Goal: Information Seeking & Learning: Learn about a topic

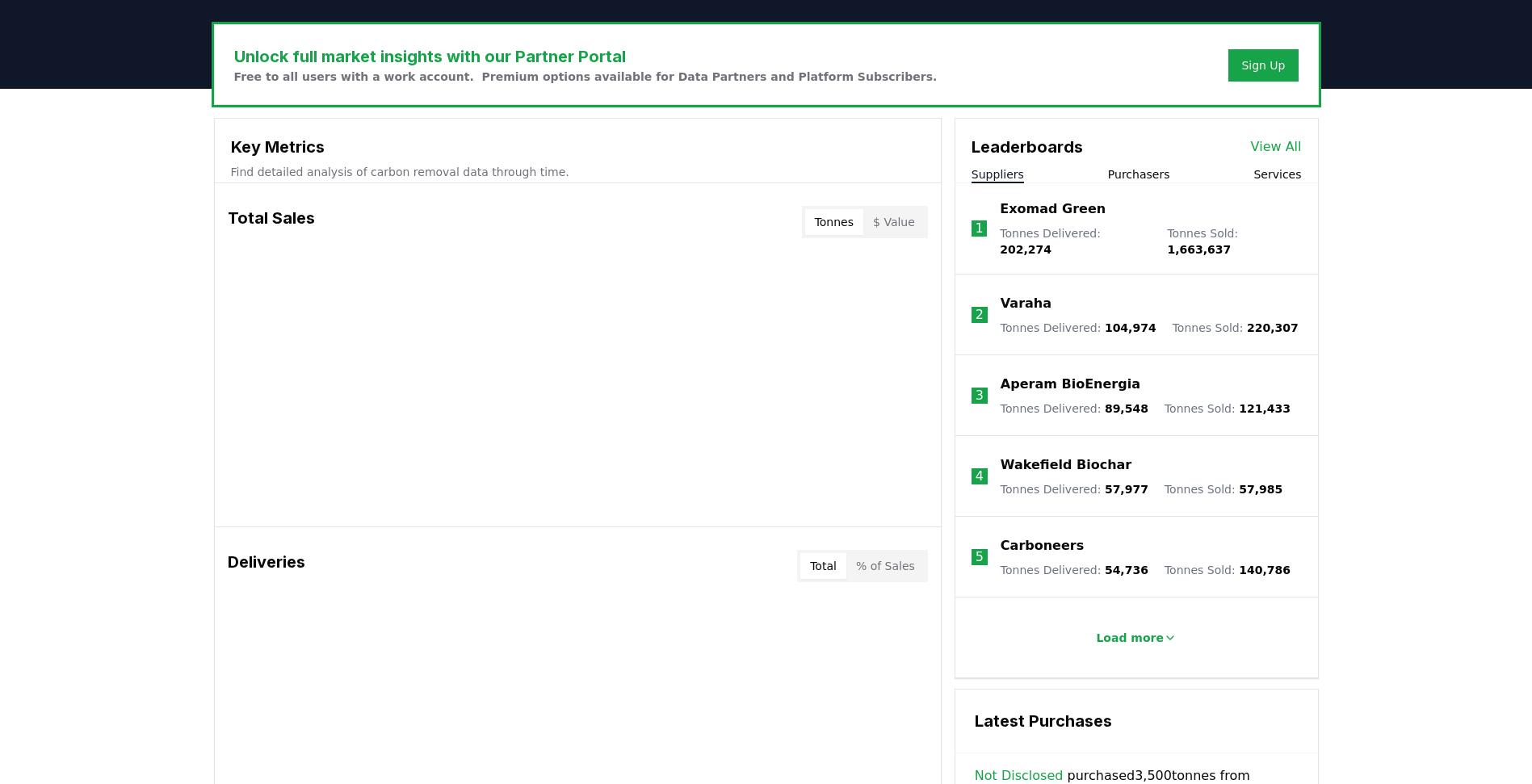
scroll to position [465, 0]
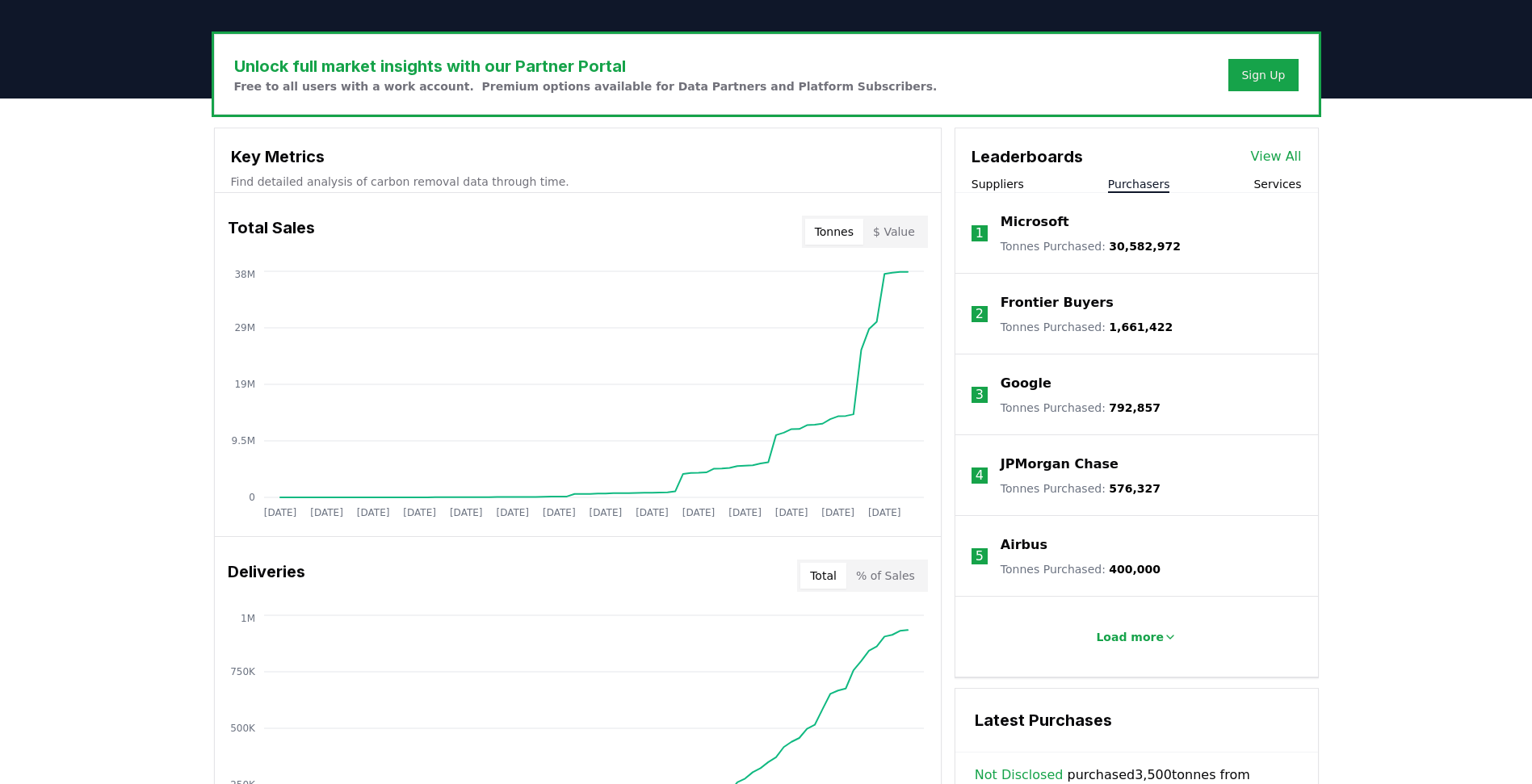
click at [1112, 186] on button "Purchasers" at bounding box center [1139, 183] width 62 height 16
click at [1112, 582] on p "Load more" at bounding box center [1130, 637] width 67 height 16
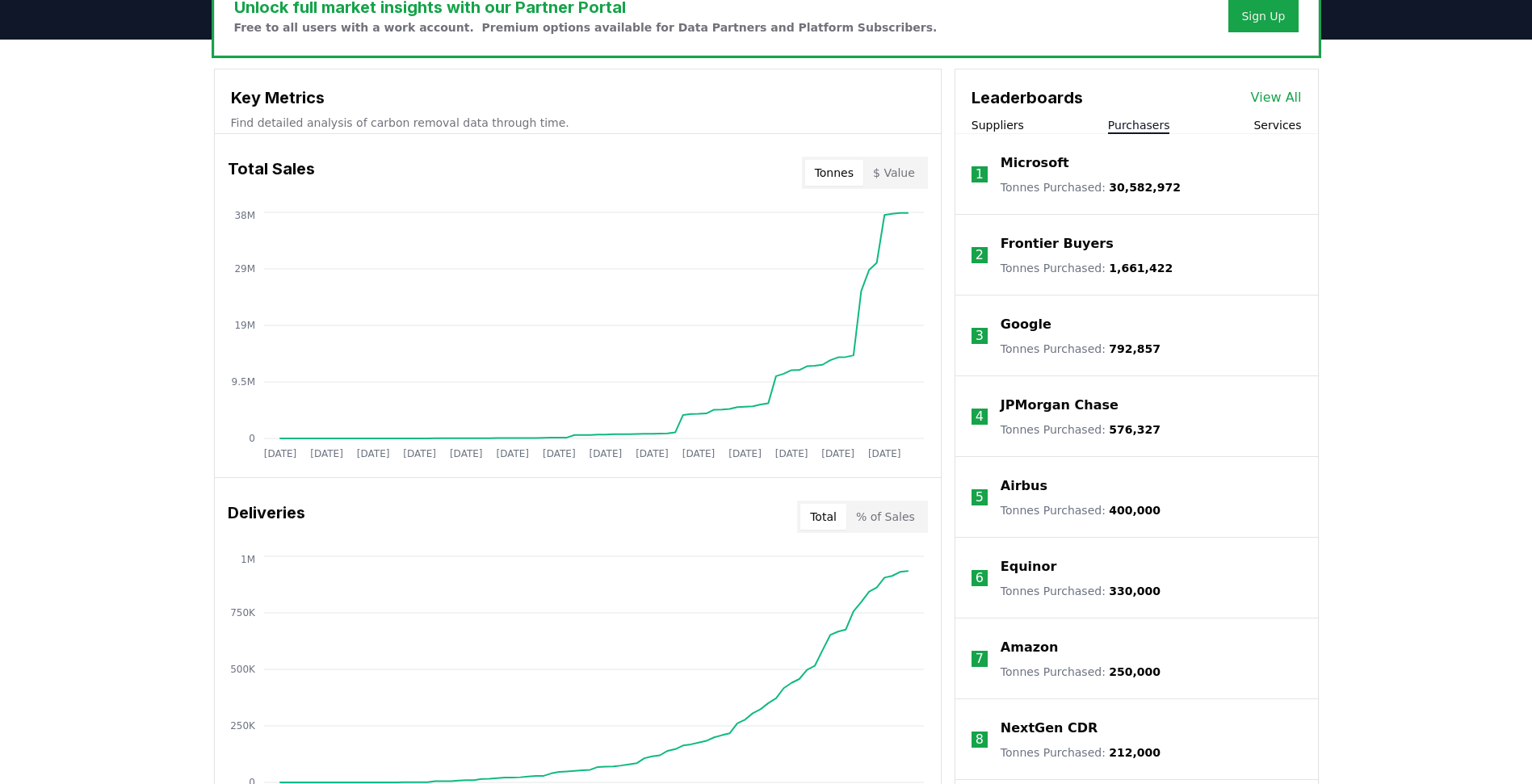
scroll to position [521, 0]
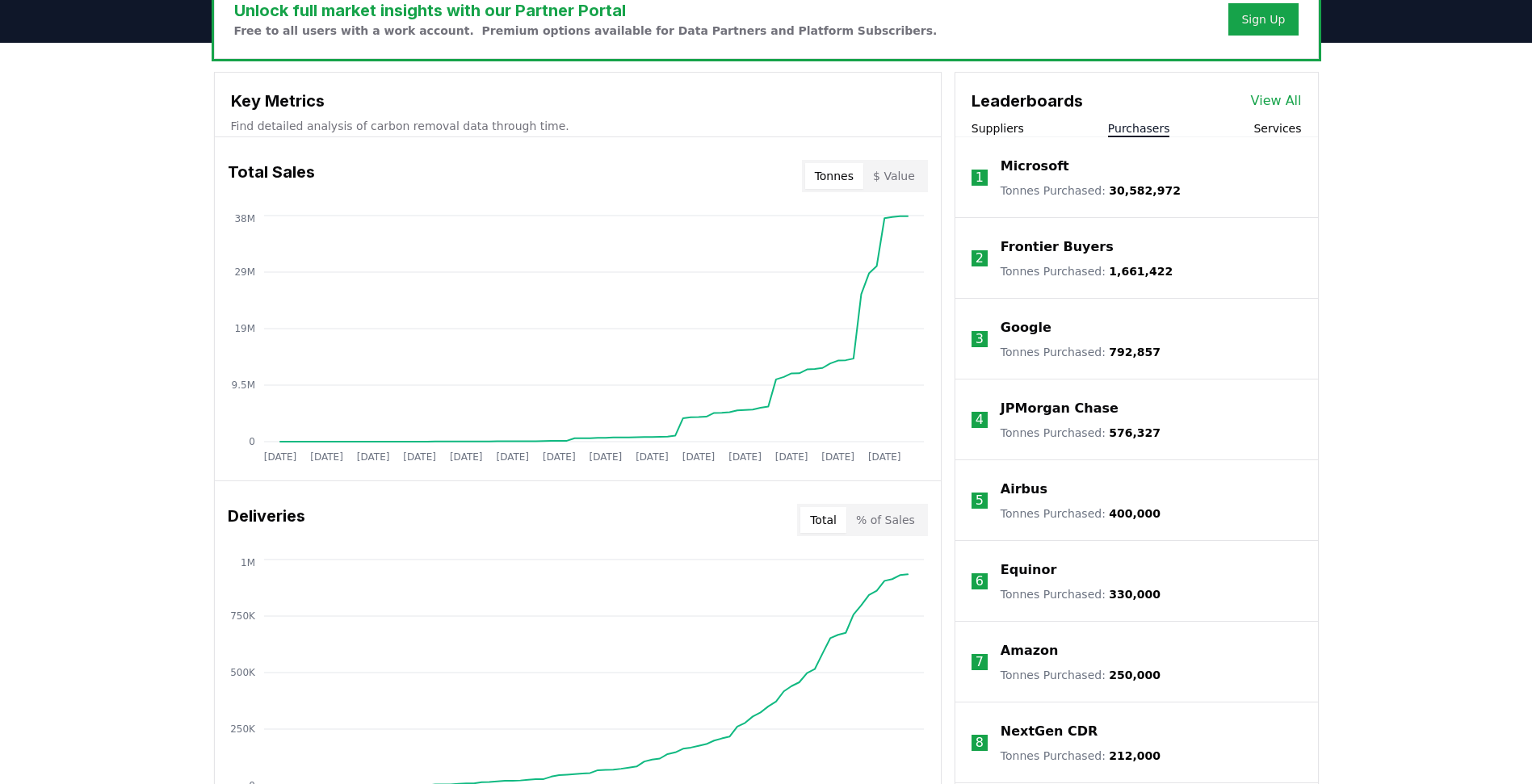
click at [1112, 129] on button "Services" at bounding box center [1277, 128] width 47 height 16
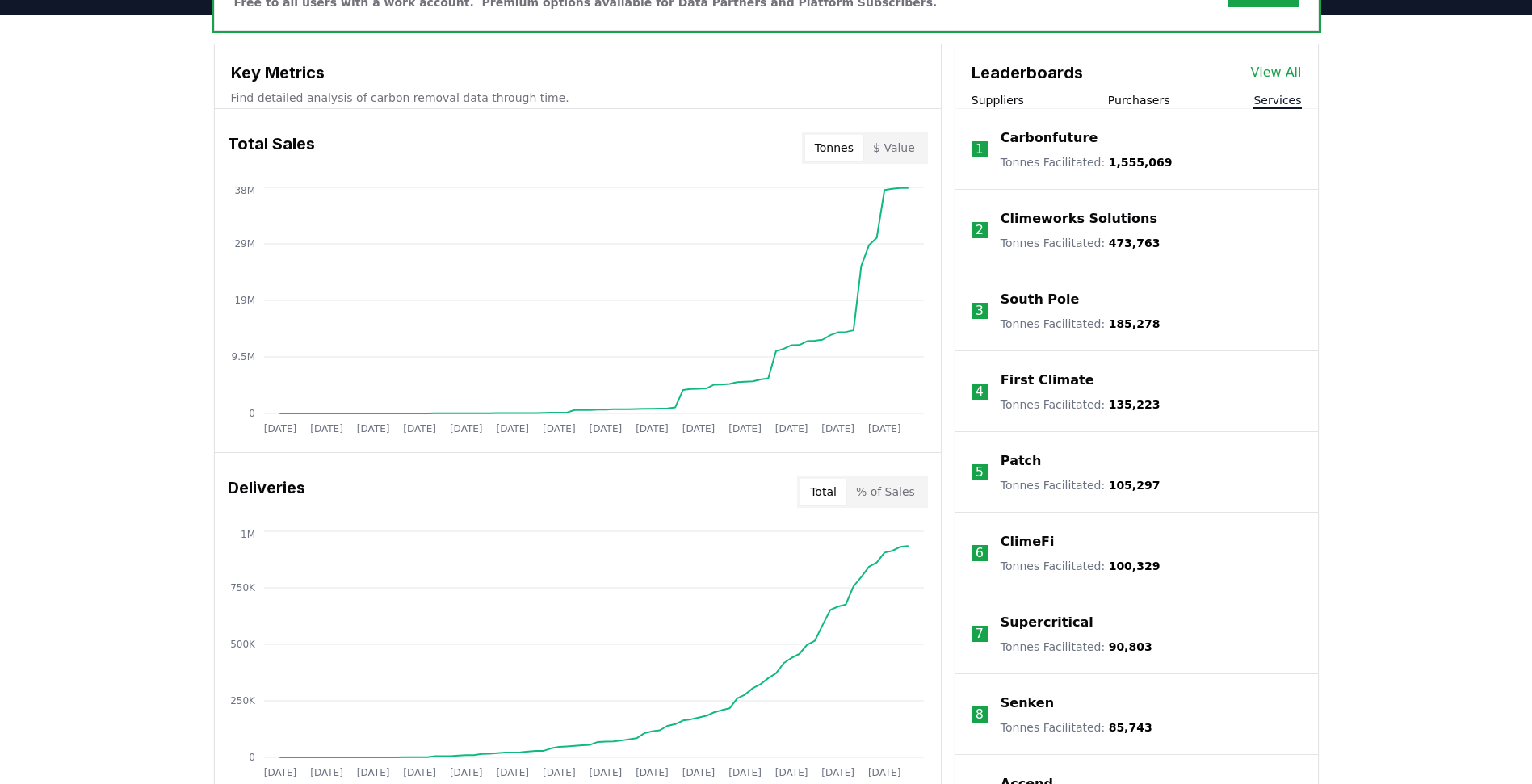
scroll to position [548, 0]
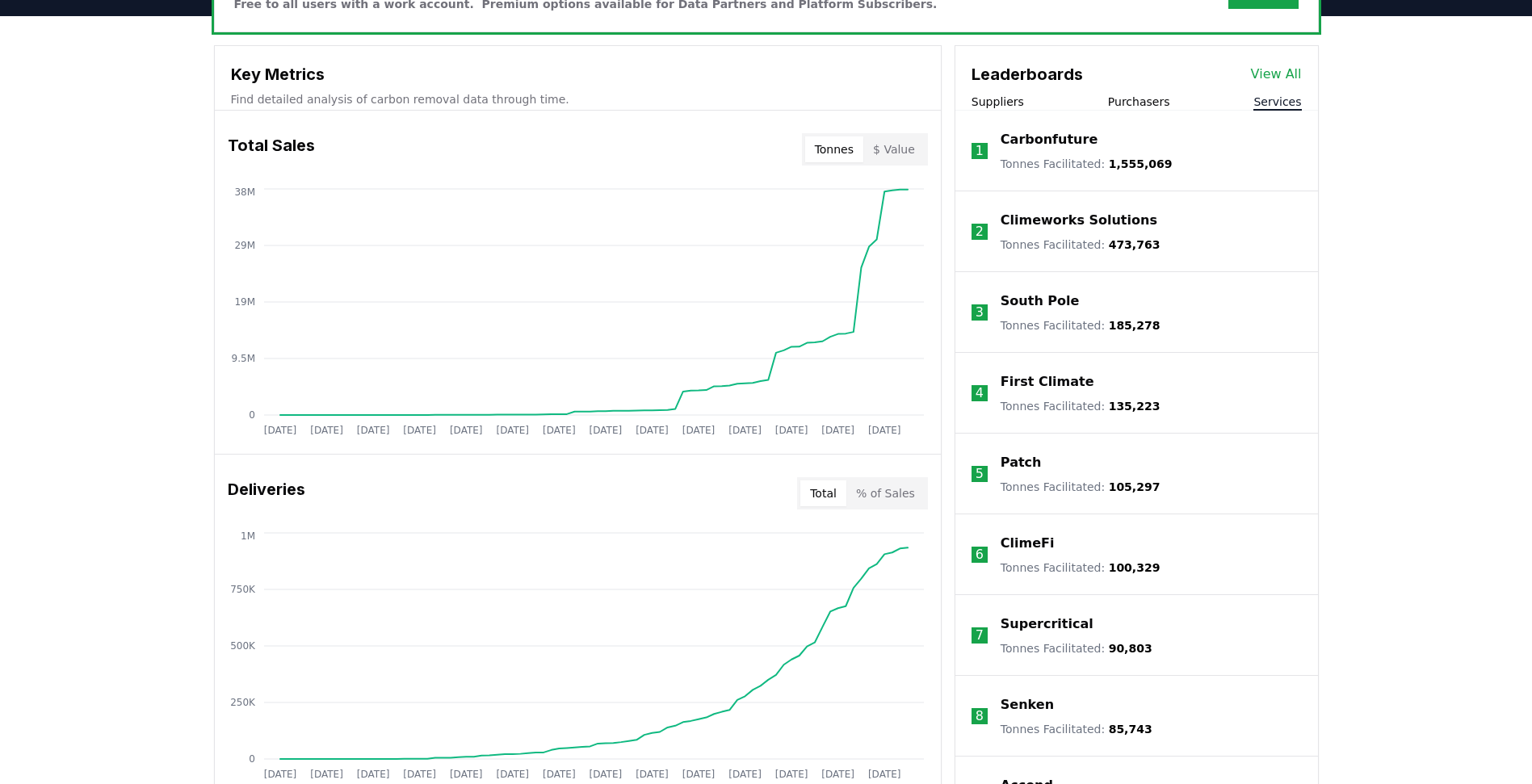
click at [1002, 104] on button "Suppliers" at bounding box center [997, 102] width 52 height 16
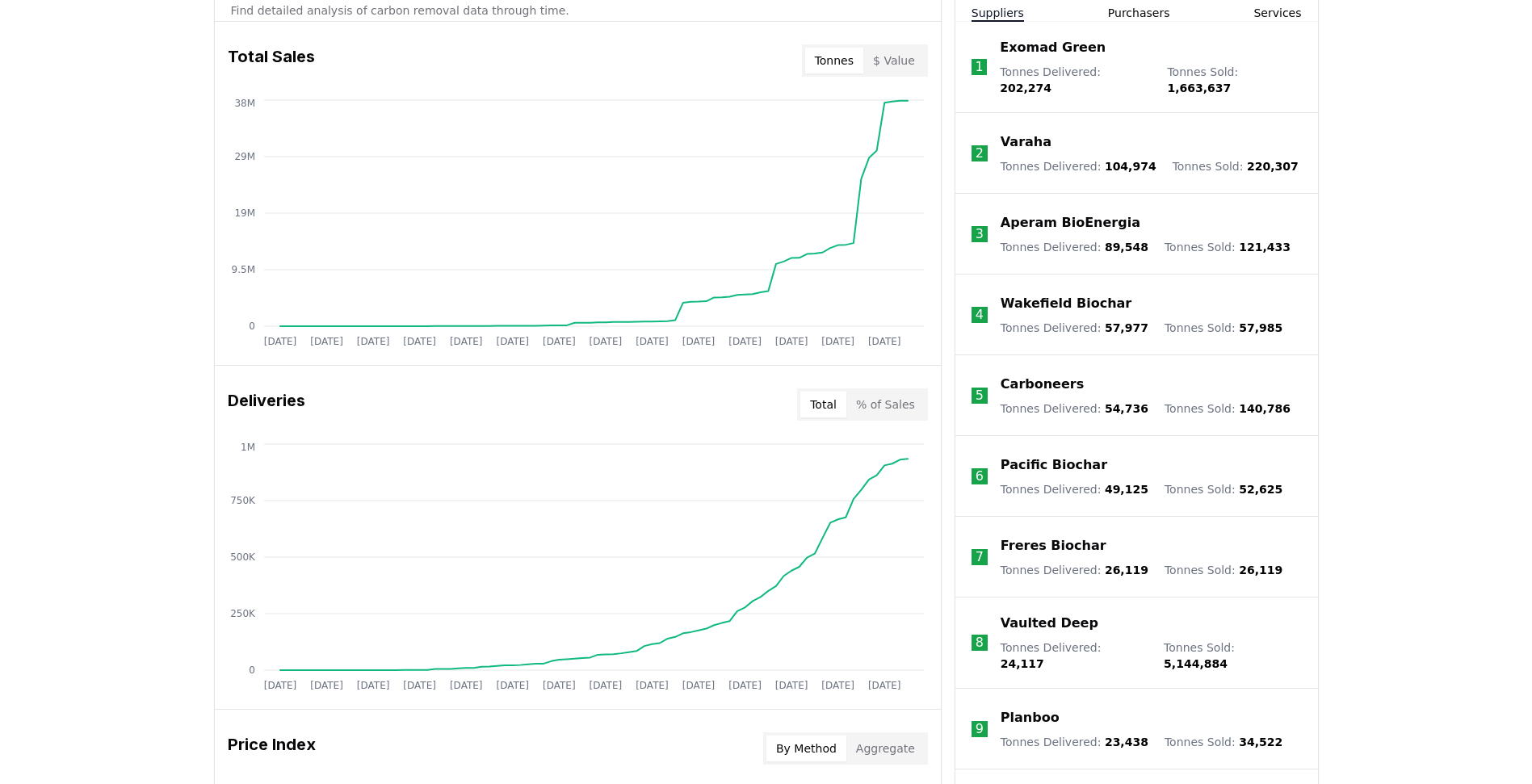
scroll to position [613, 0]
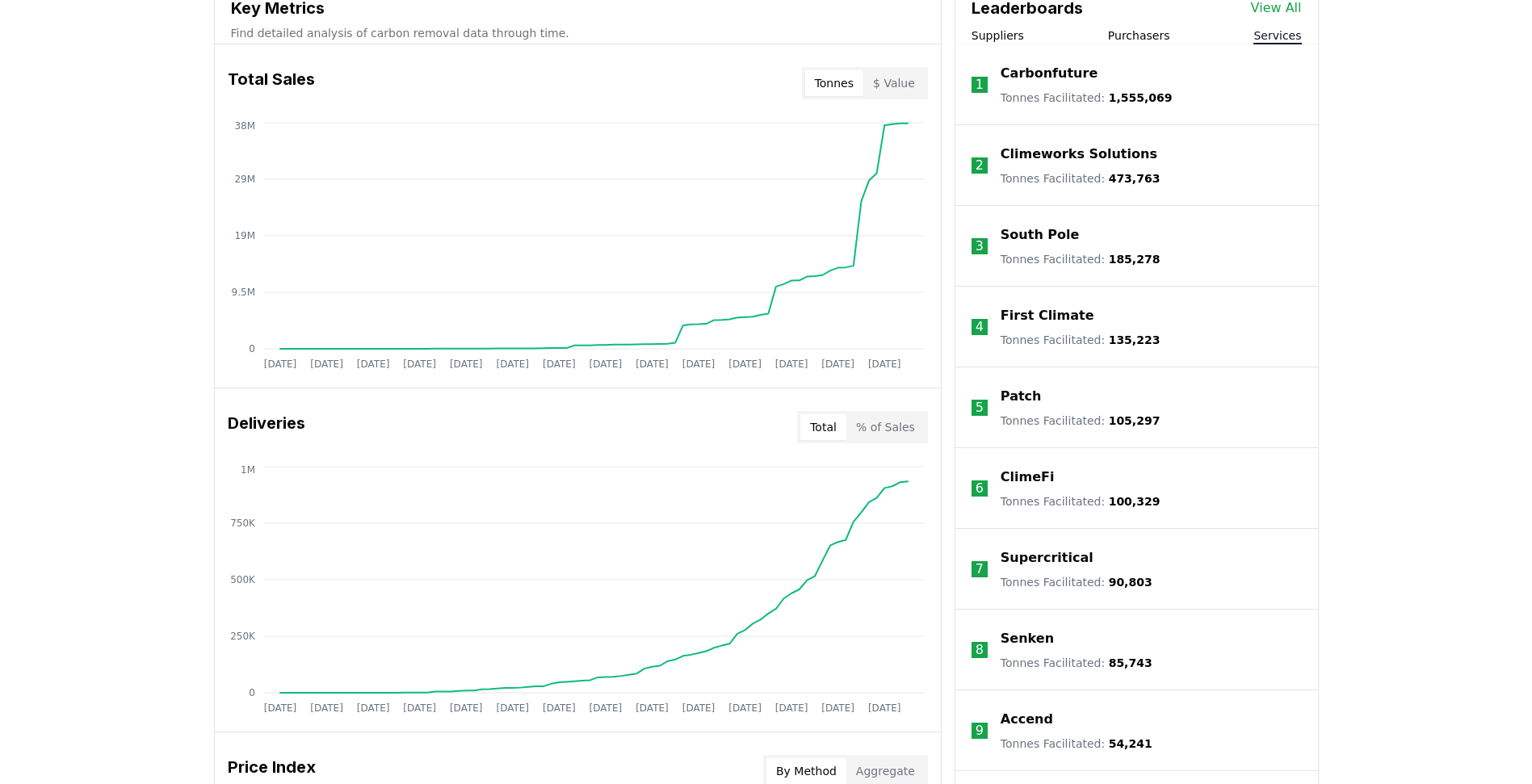
click at [1112, 37] on button "Services" at bounding box center [1277, 35] width 47 height 16
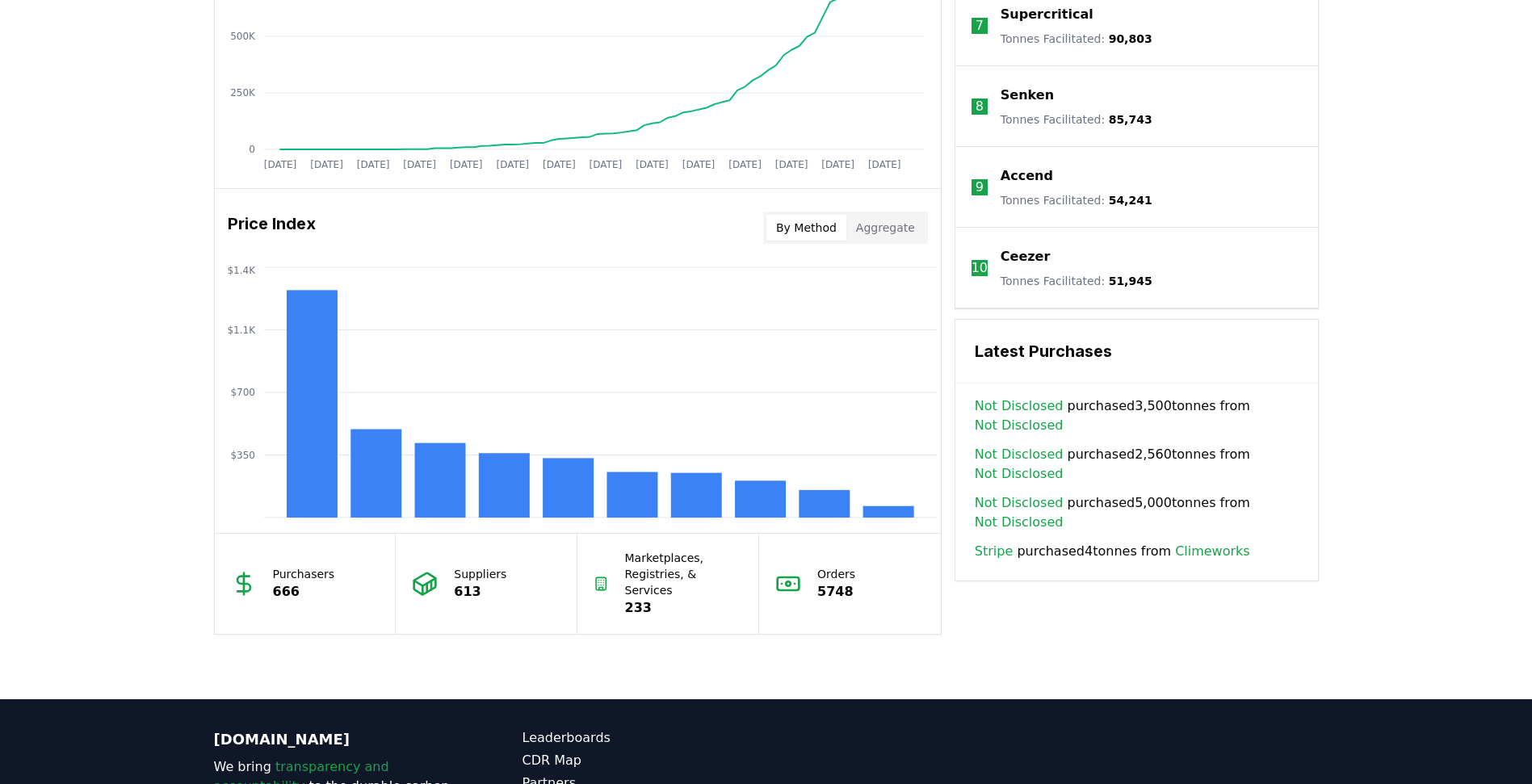
scroll to position [1183, 0]
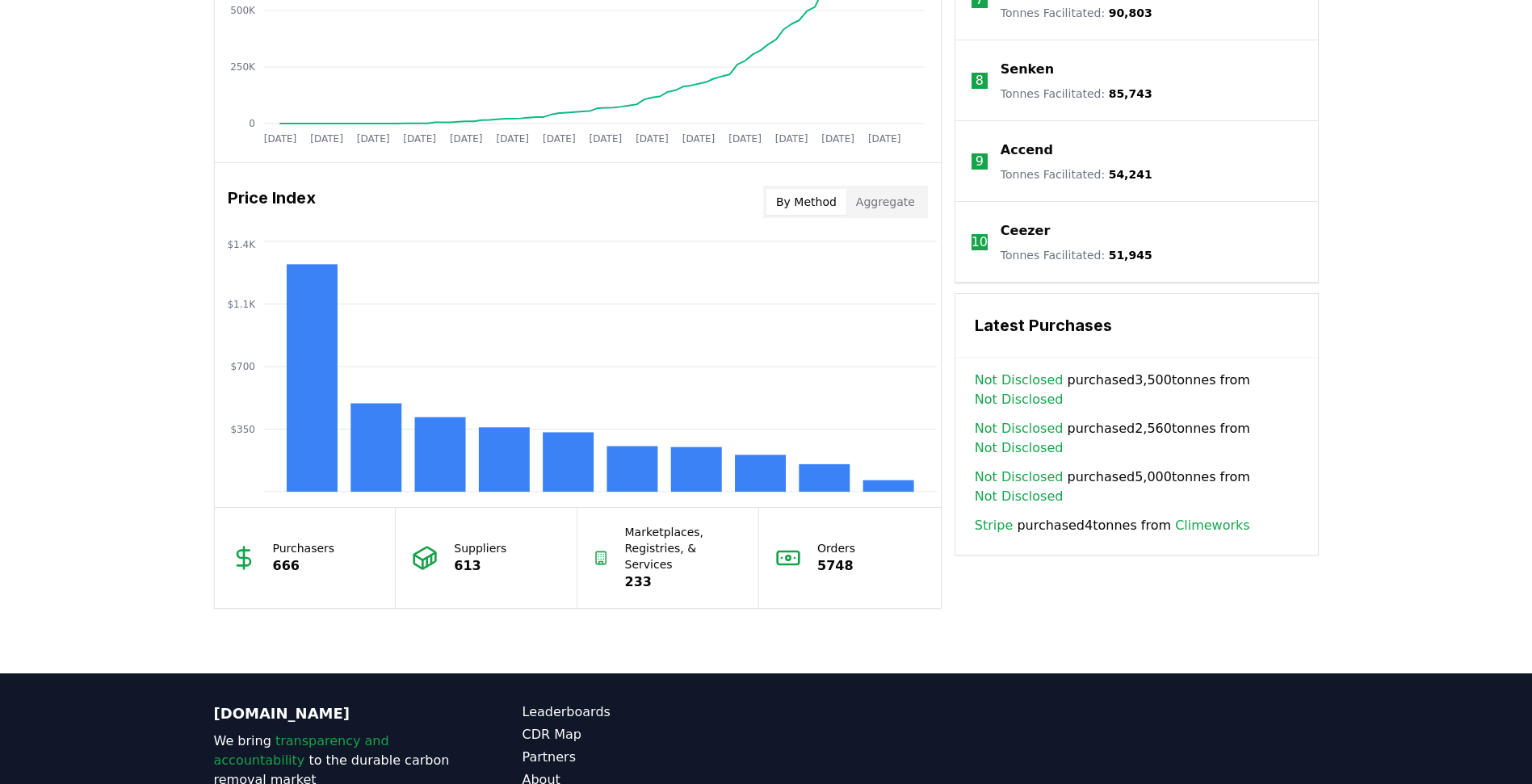
click at [1017, 380] on link "Not Disclosed" at bounding box center [1019, 380] width 89 height 19
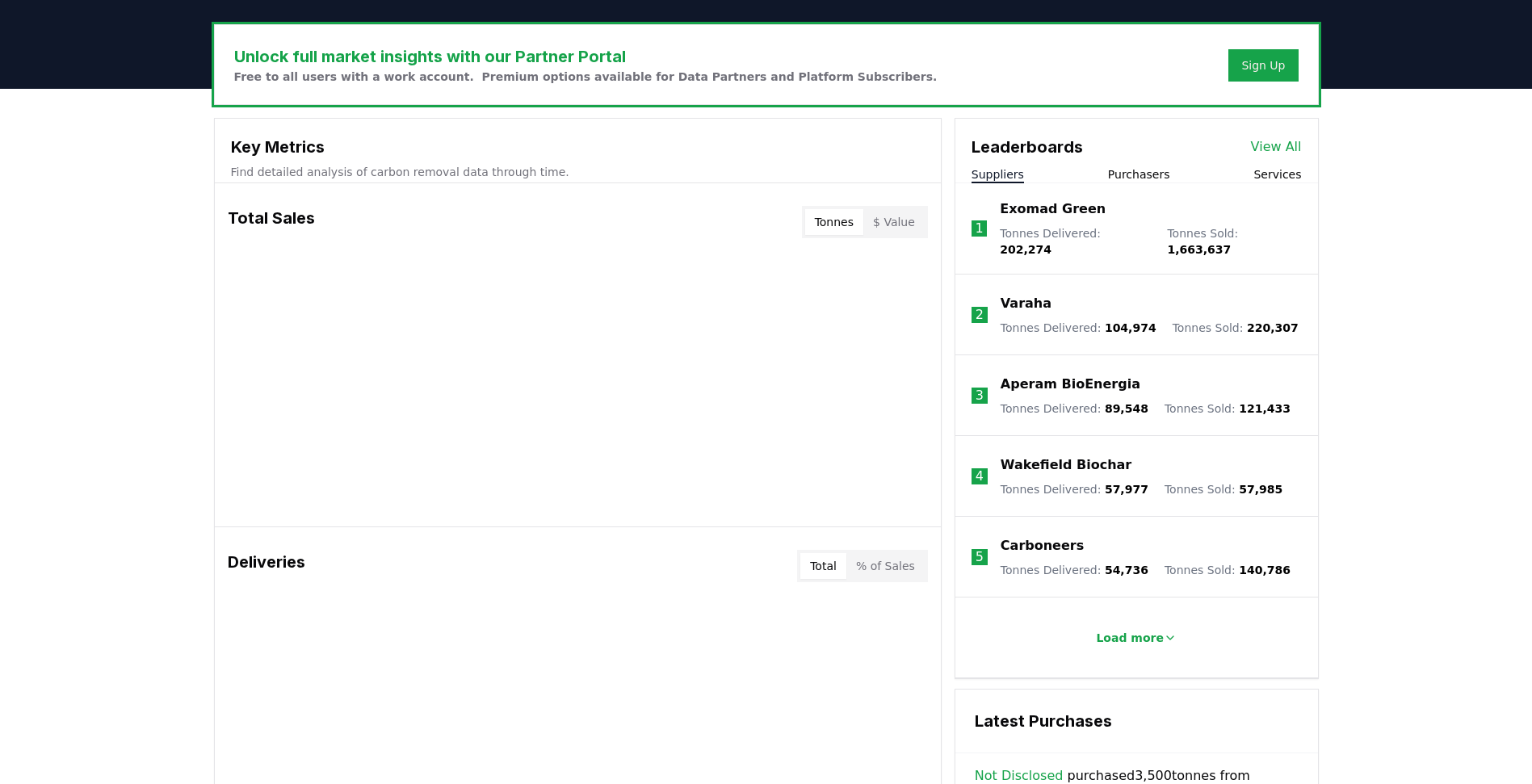
scroll to position [147, 0]
